Goal: Entertainment & Leisure: Consume media (video, audio)

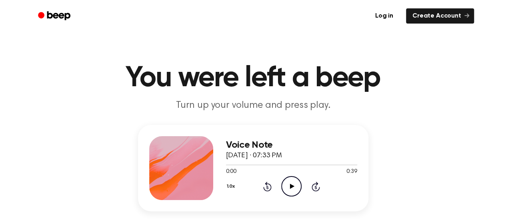
click at [290, 189] on icon "Play Audio" at bounding box center [291, 186] width 20 height 20
click at [294, 185] on icon "Pause Audio" at bounding box center [291, 186] width 20 height 20
click at [292, 186] on icon at bounding box center [292, 186] width 4 height 5
click at [289, 186] on icon "Pause Audio" at bounding box center [291, 186] width 20 height 20
click at [282, 185] on icon "Play Audio" at bounding box center [291, 186] width 20 height 20
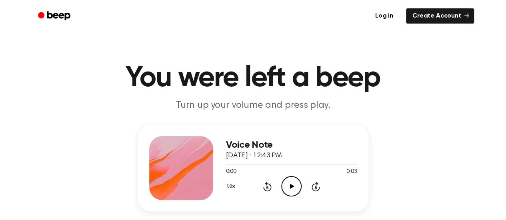
click at [286, 186] on icon "Play Audio" at bounding box center [291, 186] width 20 height 20
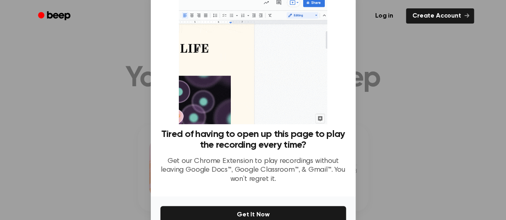
scroll to position [70, 0]
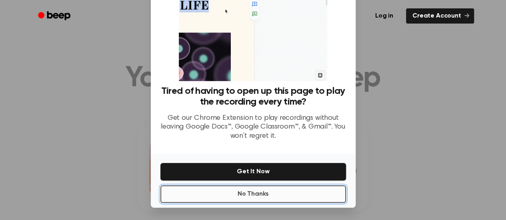
click at [303, 196] on button "No Thanks" at bounding box center [253, 195] width 186 height 18
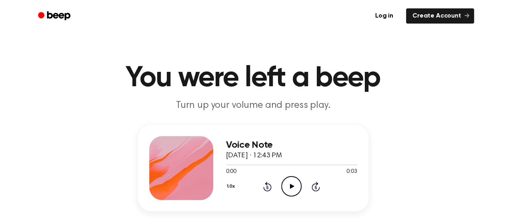
click at [289, 187] on icon "Play Audio" at bounding box center [291, 186] width 20 height 20
